Goal: Task Accomplishment & Management: Manage account settings

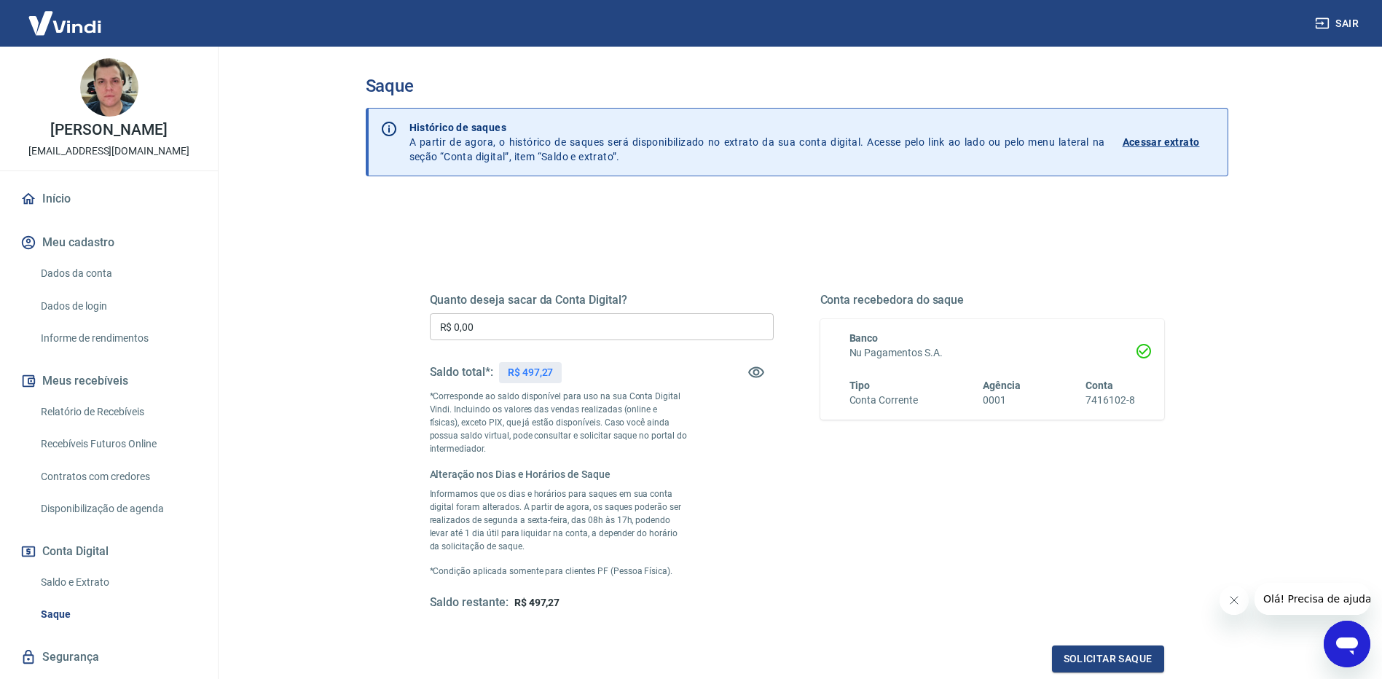
click at [500, 318] on input "R$ 0,00" at bounding box center [602, 326] width 344 height 27
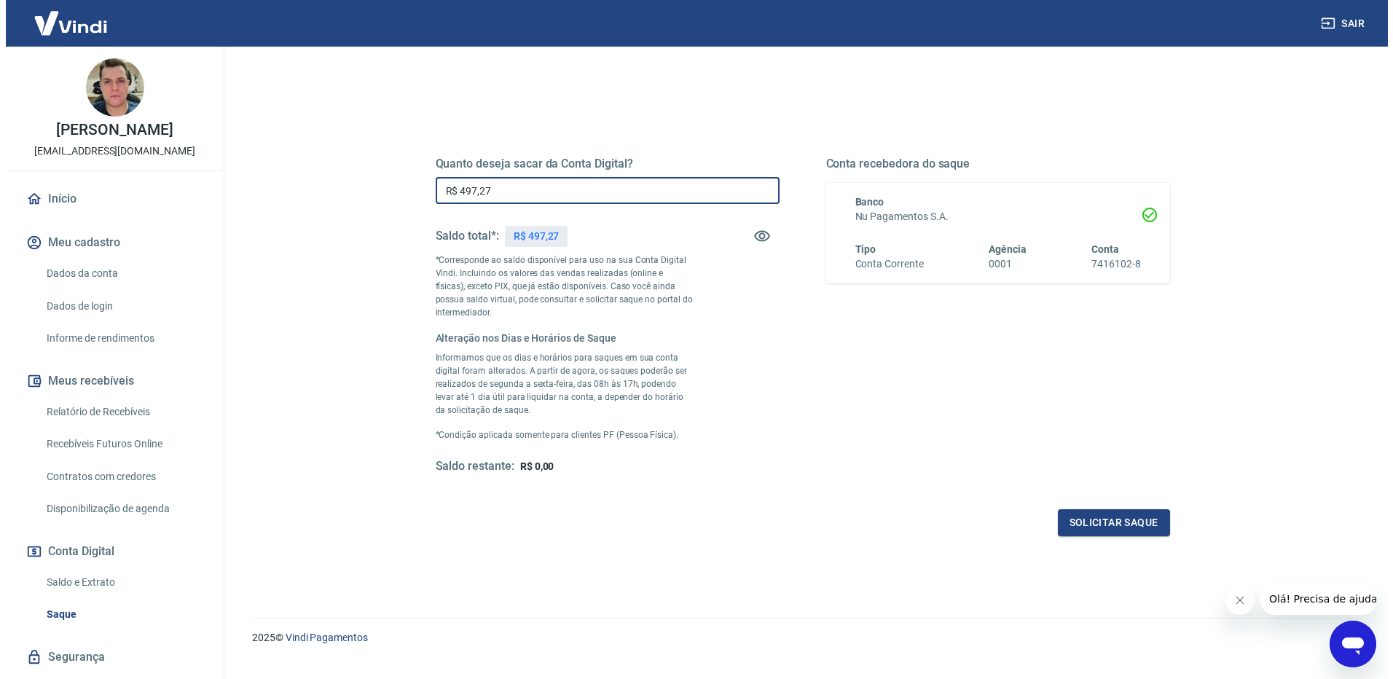
scroll to position [146, 0]
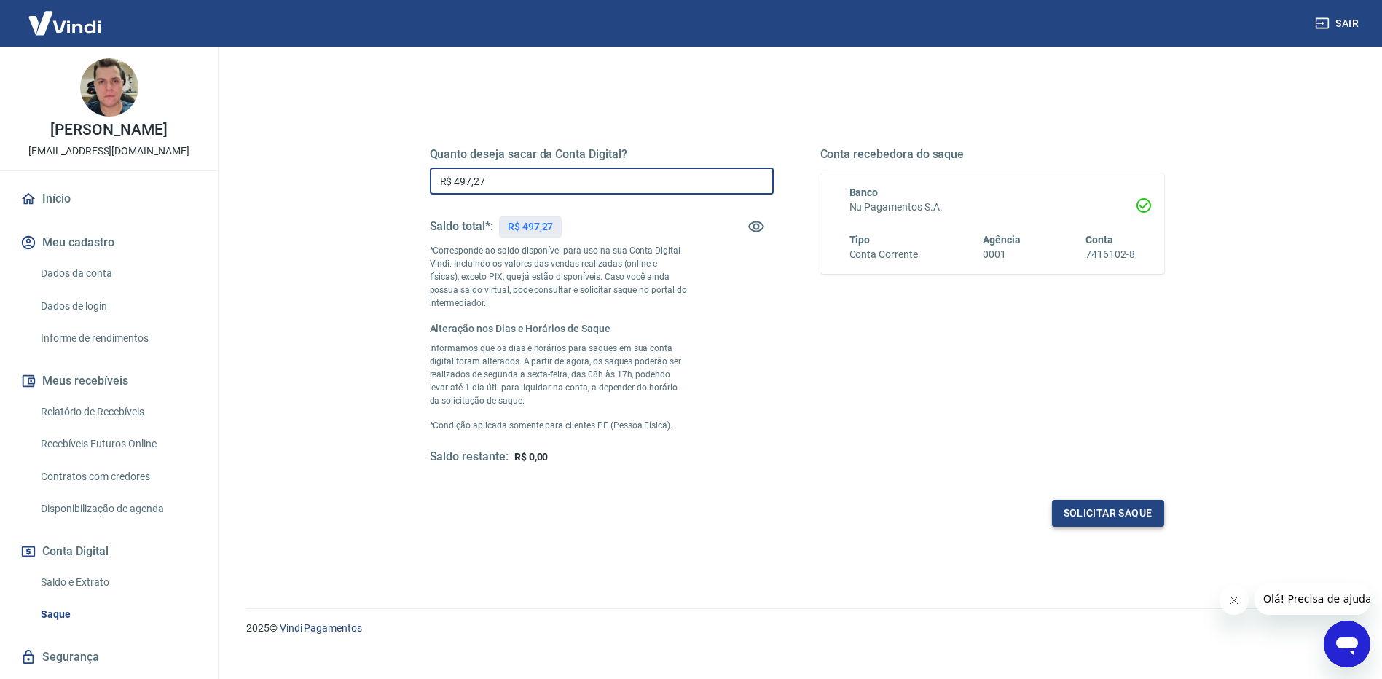
type input "R$ 497,27"
click at [1111, 507] on button "Solicitar saque" at bounding box center [1108, 513] width 112 height 27
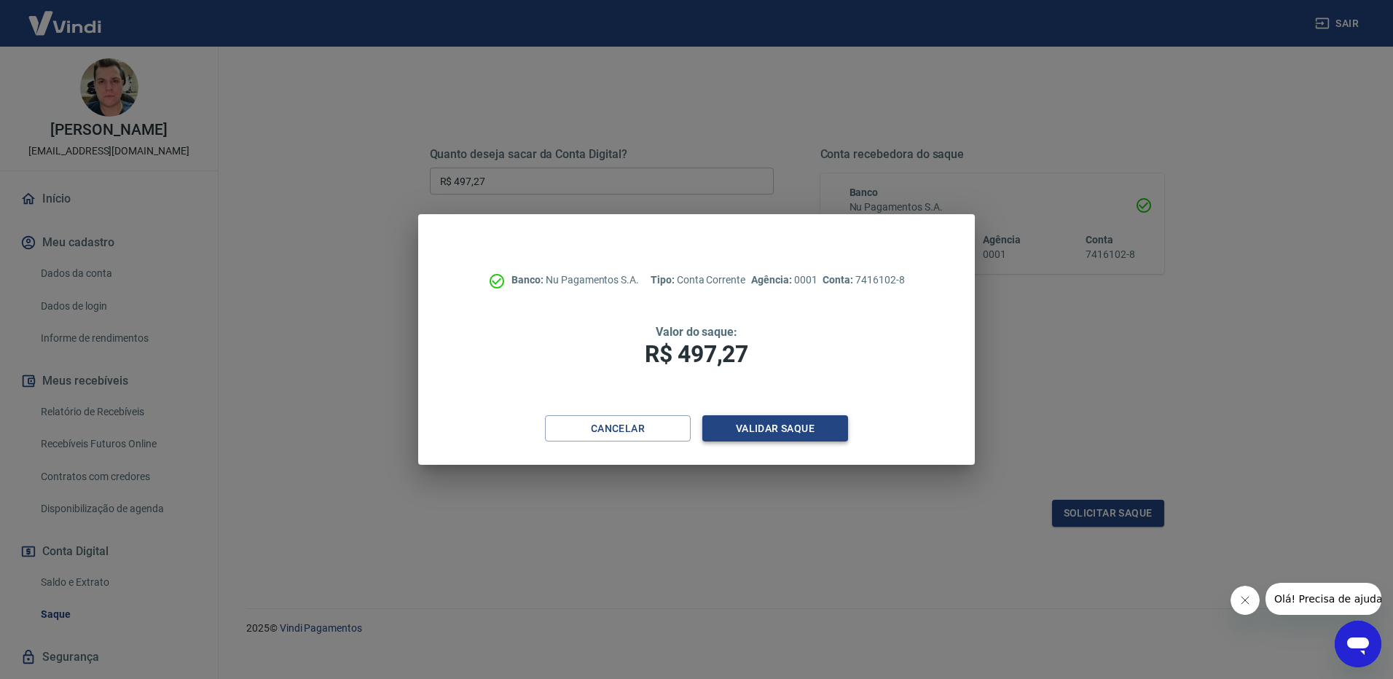
click at [754, 429] on button "Validar saque" at bounding box center [776, 428] width 146 height 27
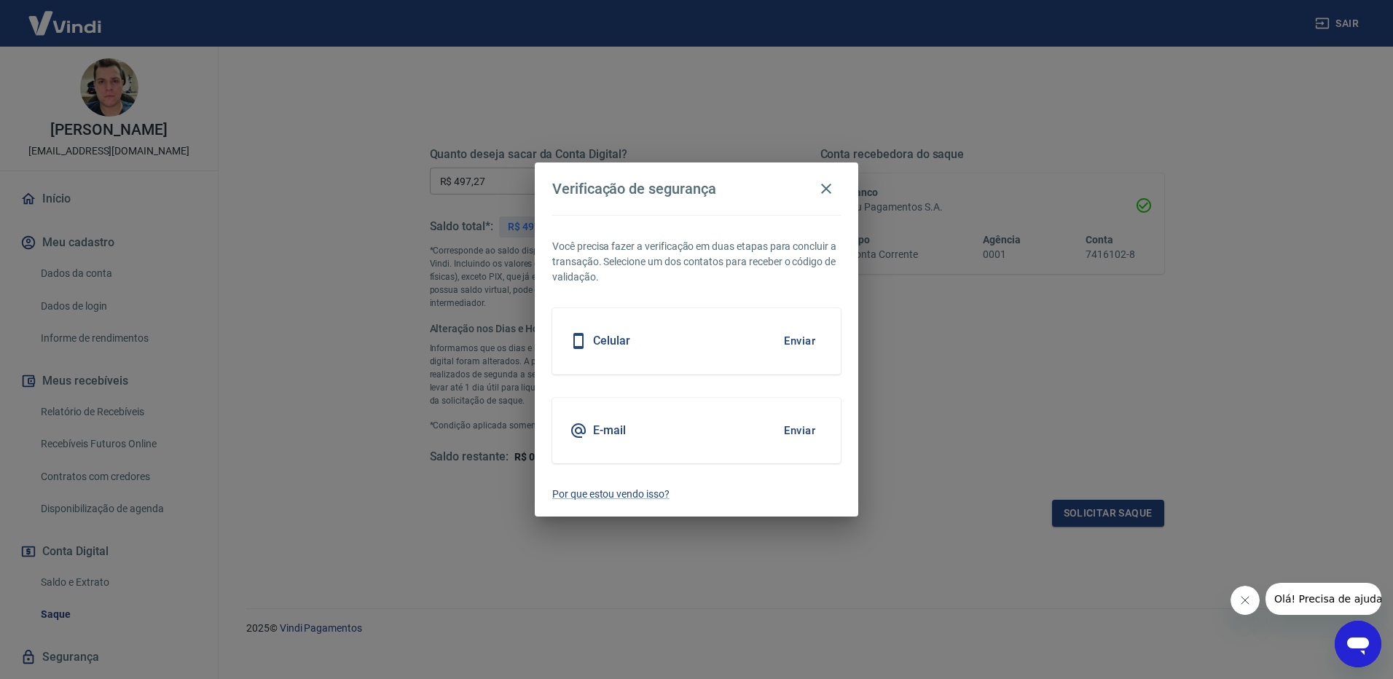
click at [797, 430] on button "Enviar" at bounding box center [799, 430] width 47 height 31
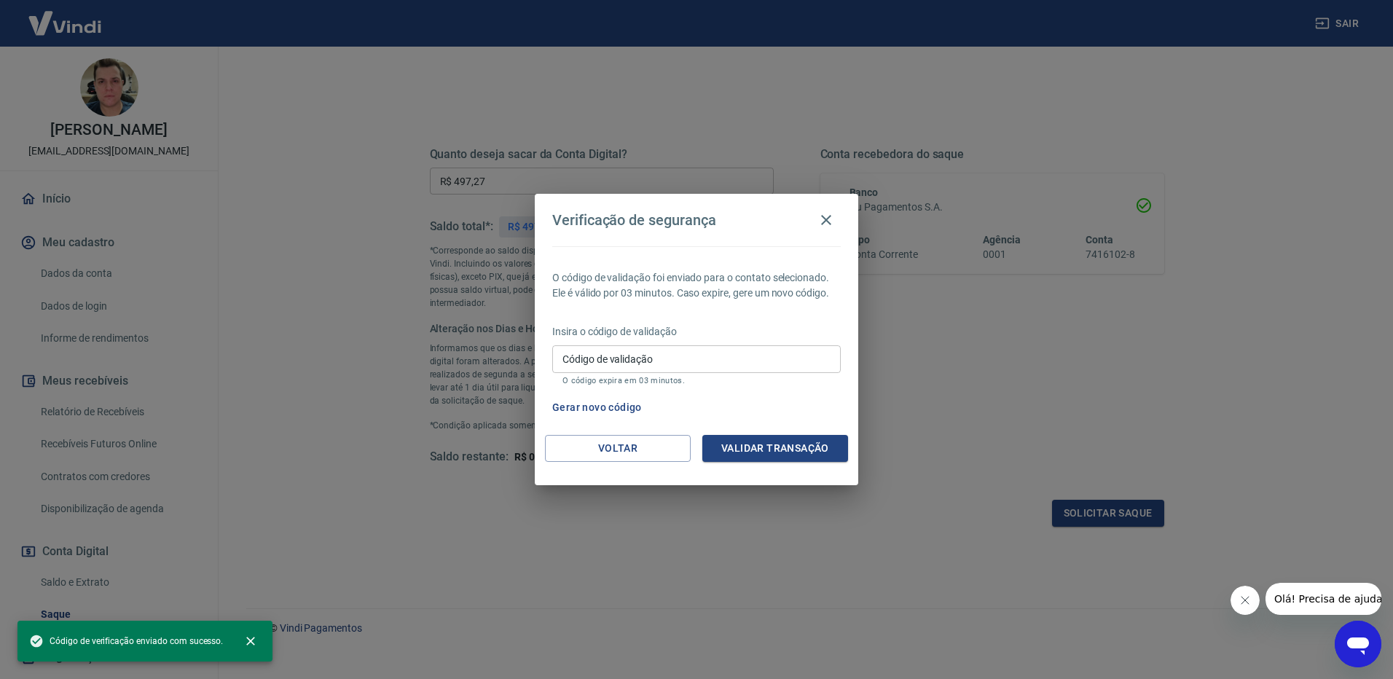
click at [611, 356] on input "Código de validação" at bounding box center [696, 358] width 289 height 27
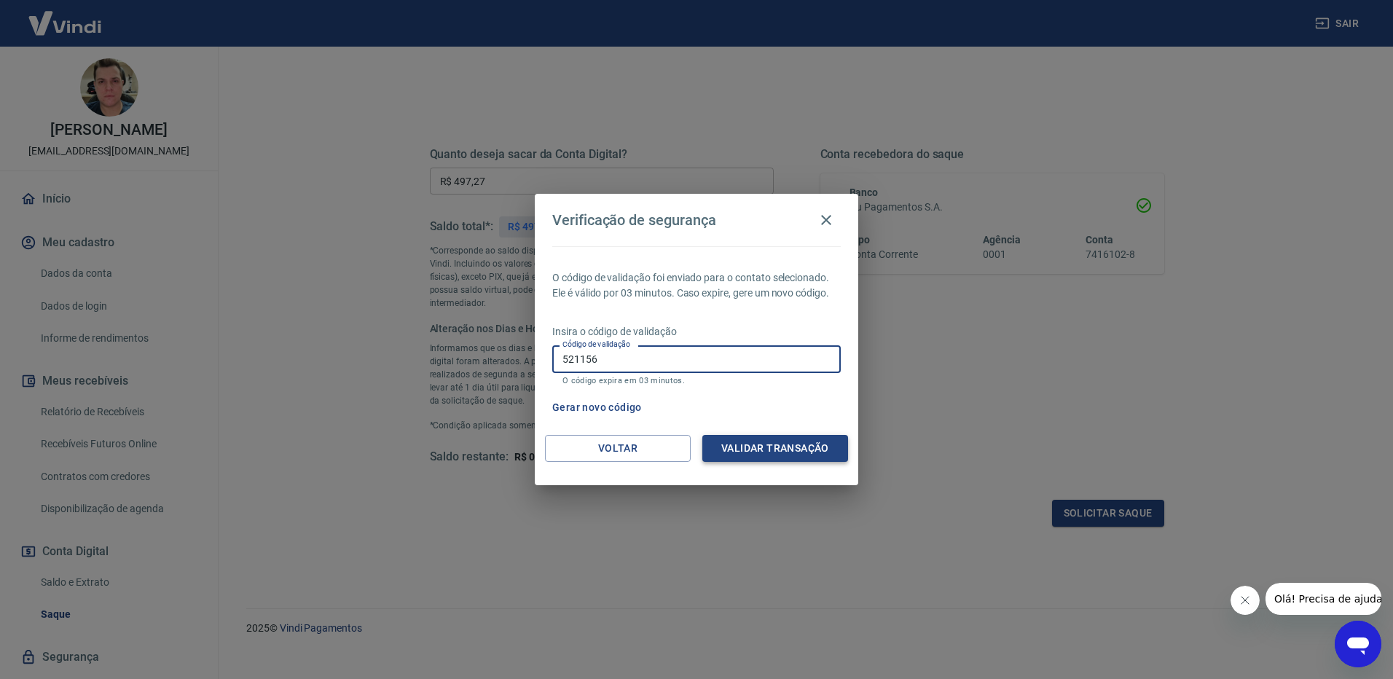
type input "521156"
click at [747, 444] on button "Validar transação" at bounding box center [776, 448] width 146 height 27
